Goal: Obtain resource: Download file/media

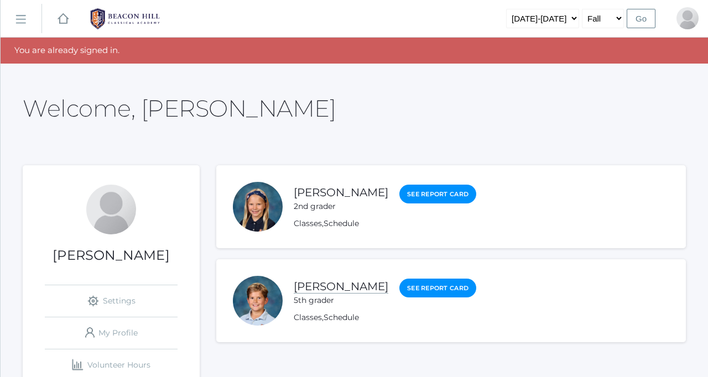
click at [313, 289] on link "[PERSON_NAME]" at bounding box center [341, 287] width 95 height 14
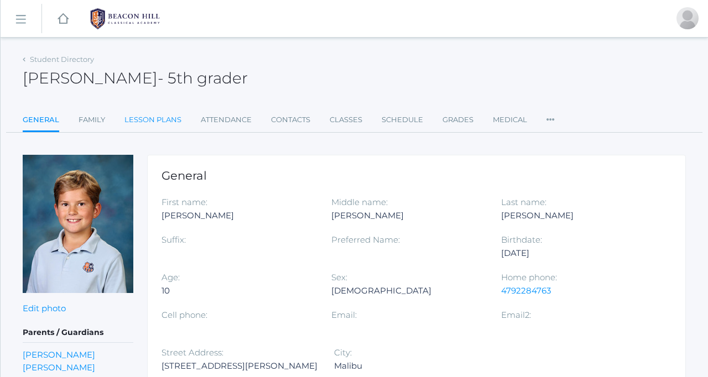
click at [163, 120] on link "Lesson Plans" at bounding box center [153, 120] width 57 height 22
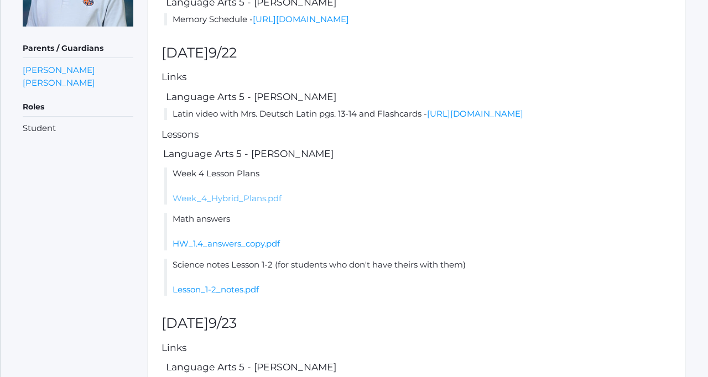
scroll to position [266, 0]
click at [225, 205] on link "Week_4_Hybrid_Plans.pdf" at bounding box center [227, 199] width 109 height 11
click at [266, 250] on link "HW_1.4_answers_copy.pdf" at bounding box center [226, 245] width 107 height 11
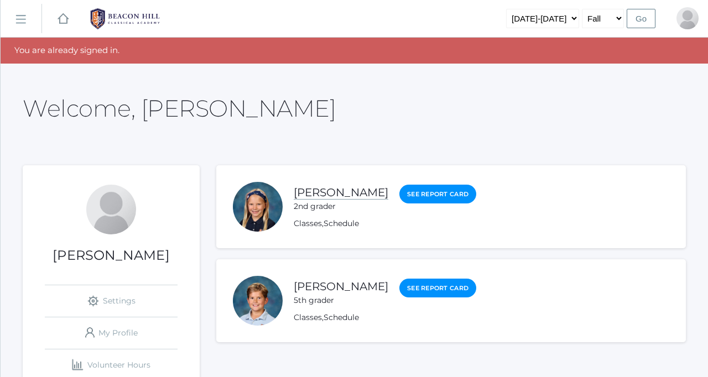
click at [319, 192] on link "[PERSON_NAME]" at bounding box center [341, 193] width 95 height 14
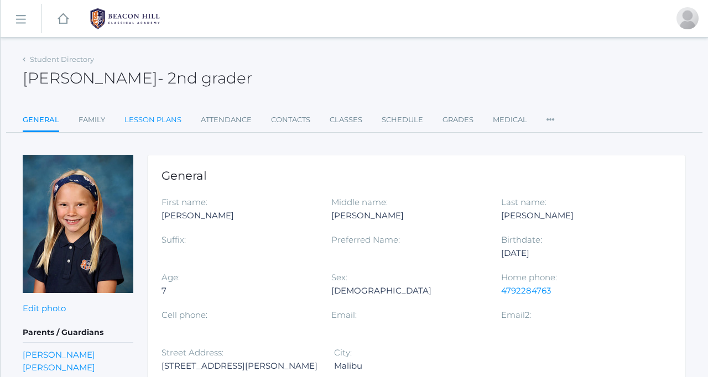
click at [149, 123] on link "Lesson Plans" at bounding box center [153, 120] width 57 height 22
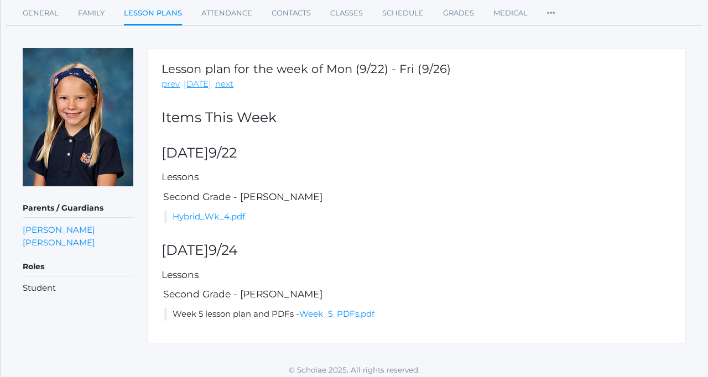
scroll to position [107, 0]
click at [213, 213] on link "Hybrid_Wk_4.pdf" at bounding box center [209, 216] width 72 height 11
